Goal: Register for event/course

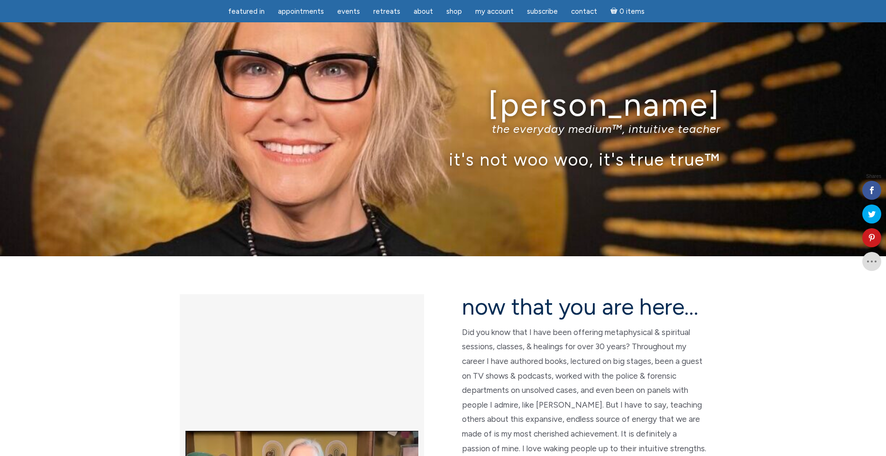
scroll to position [2428, 0]
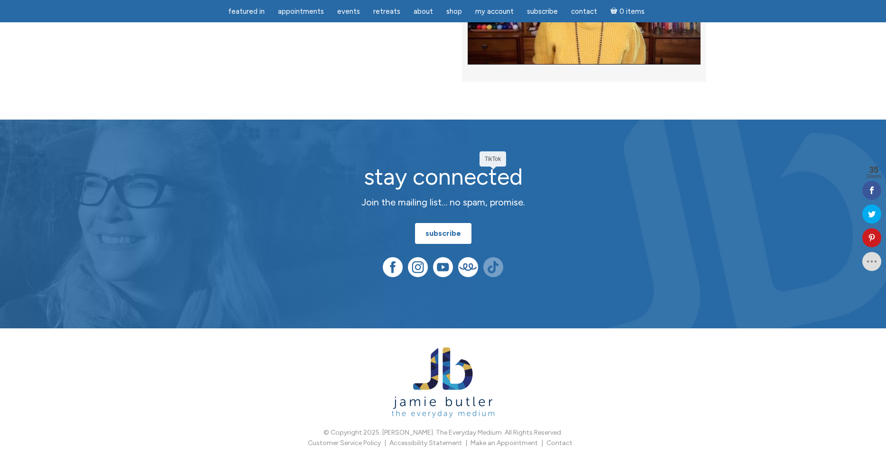
click at [492, 257] on img at bounding box center [493, 267] width 20 height 20
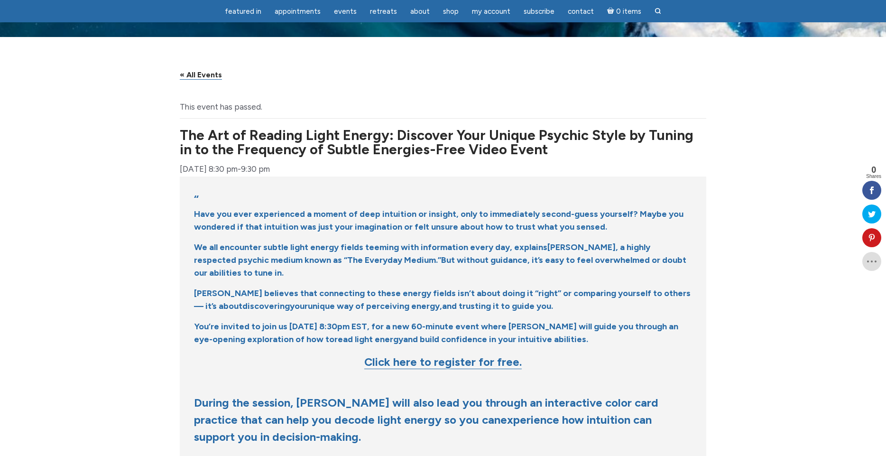
scroll to position [33, 0]
